Goal: Find specific page/section: Locate a particular part of the current website

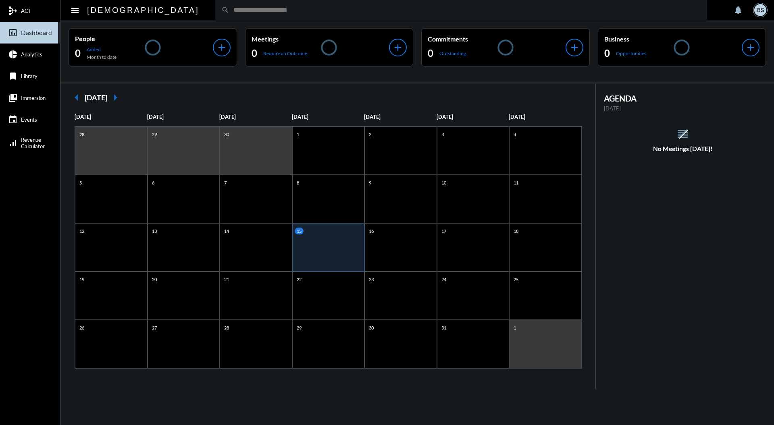
click at [402, 7] on input "text" at bounding box center [464, 9] width 471 height 7
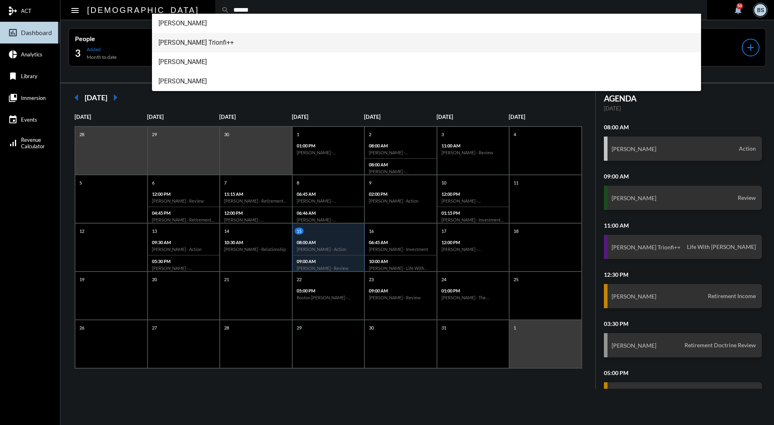
type input "******"
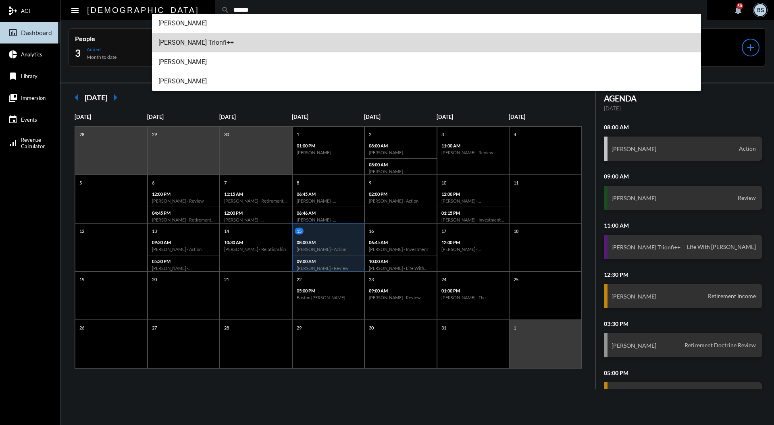
click at [176, 42] on span "[PERSON_NAME] Trionfi++" at bounding box center [426, 42] width 536 height 19
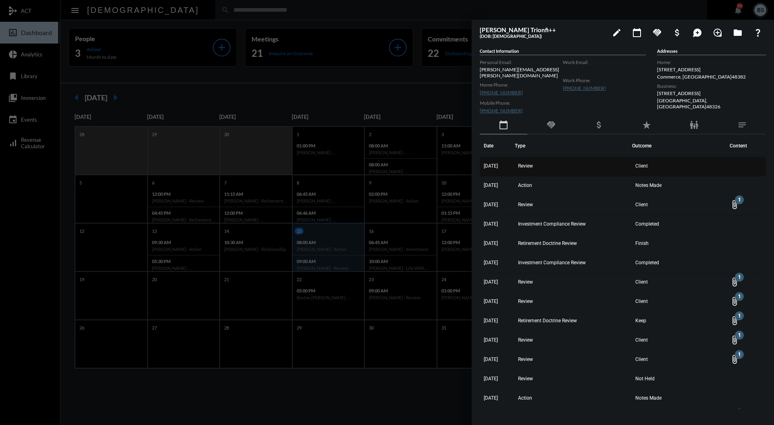
click at [533, 163] on span "Review" at bounding box center [525, 166] width 15 height 6
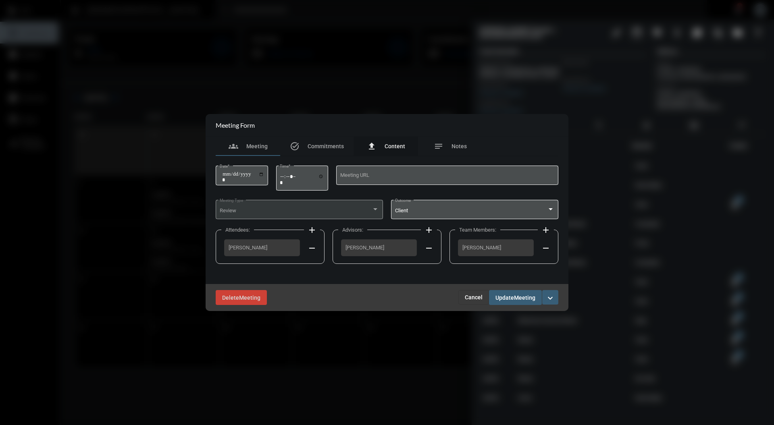
click at [404, 142] on div "file_upload Content" at bounding box center [386, 146] width 38 height 10
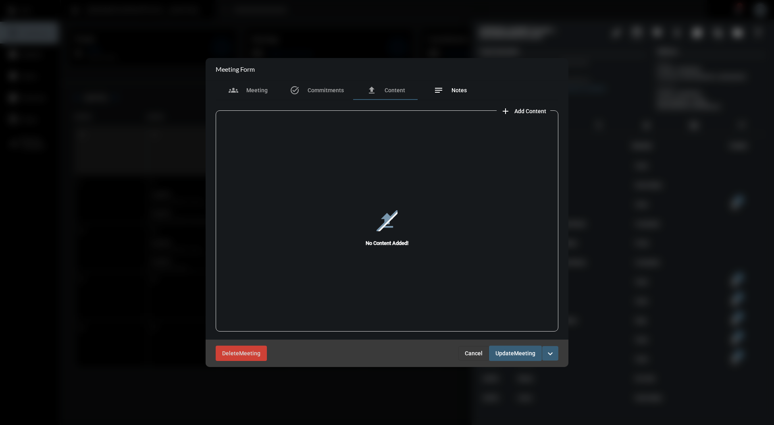
click at [465, 92] on span "Notes" at bounding box center [458, 90] width 15 height 6
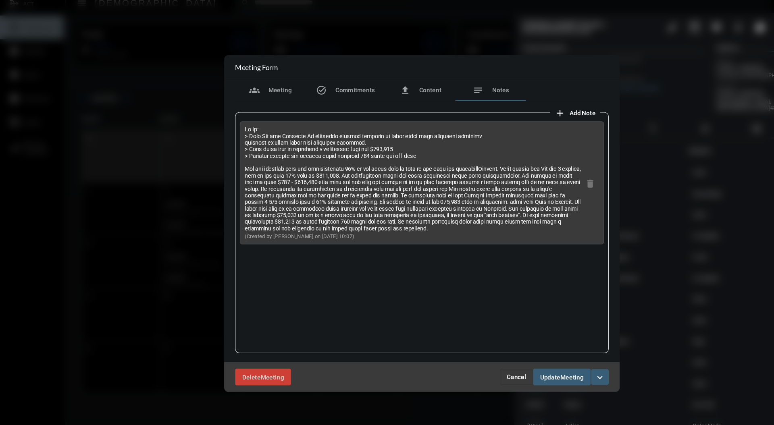
click at [486, 349] on button "Cancel" at bounding box center [473, 353] width 31 height 15
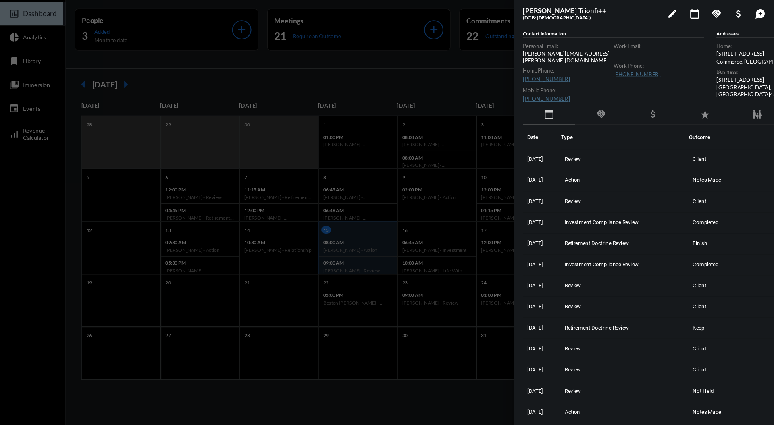
click at [360, 94] on div at bounding box center [387, 212] width 774 height 425
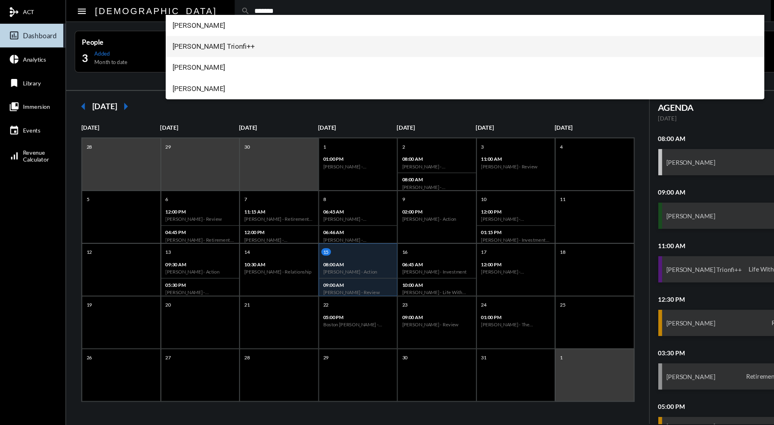
type input "*******"
click at [224, 40] on span "[PERSON_NAME] Trionfi++" at bounding box center [426, 42] width 536 height 19
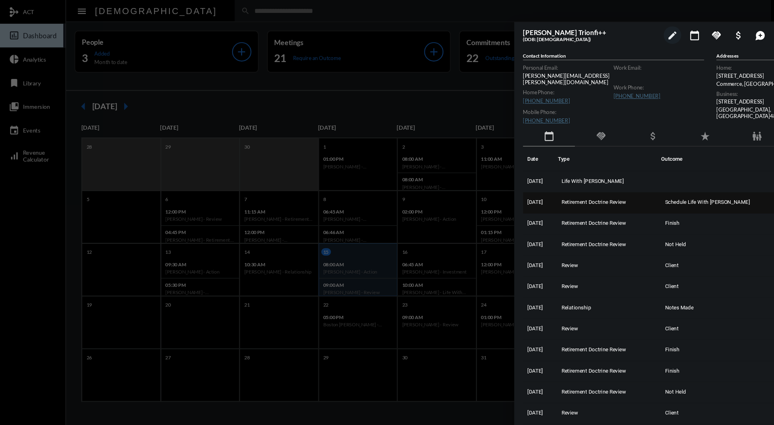
click at [574, 183] on span "Retirement Doctrine Review" at bounding box center [544, 186] width 59 height 6
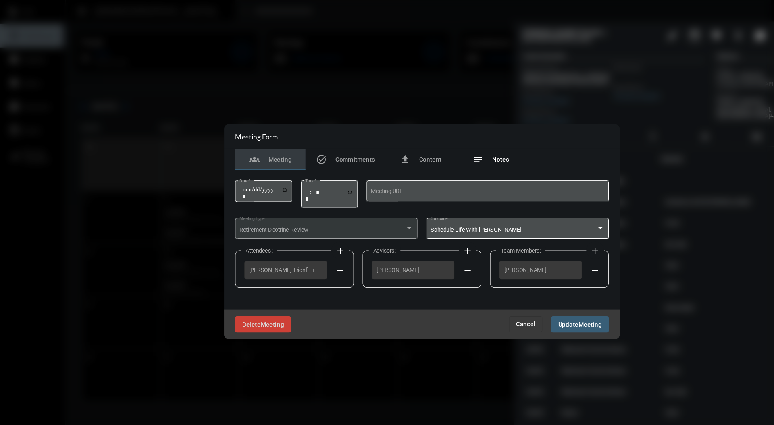
click at [461, 145] on span "Notes" at bounding box center [458, 146] width 15 height 6
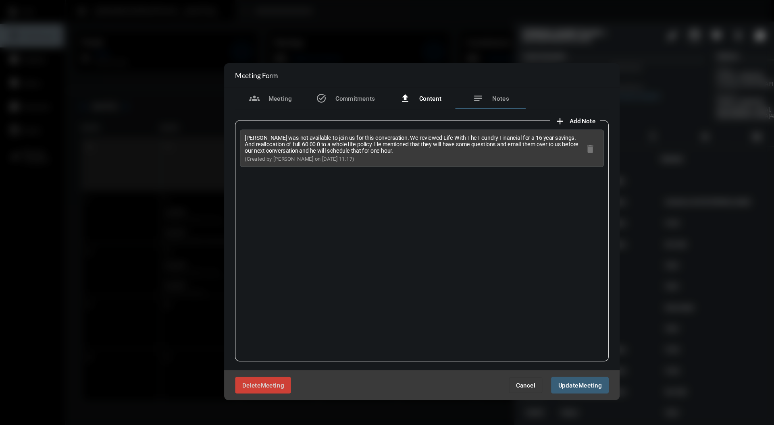
click at [392, 88] on span "Content" at bounding box center [394, 90] width 21 height 6
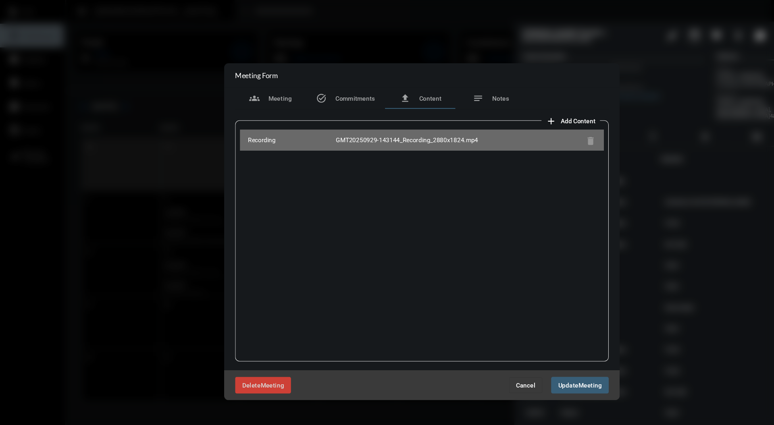
click at [403, 130] on div "GMT20250929-143144_Recording_2880x1824.mp4" at bounding box center [421, 129] width 226 height 8
